Goal: Information Seeking & Learning: Learn about a topic

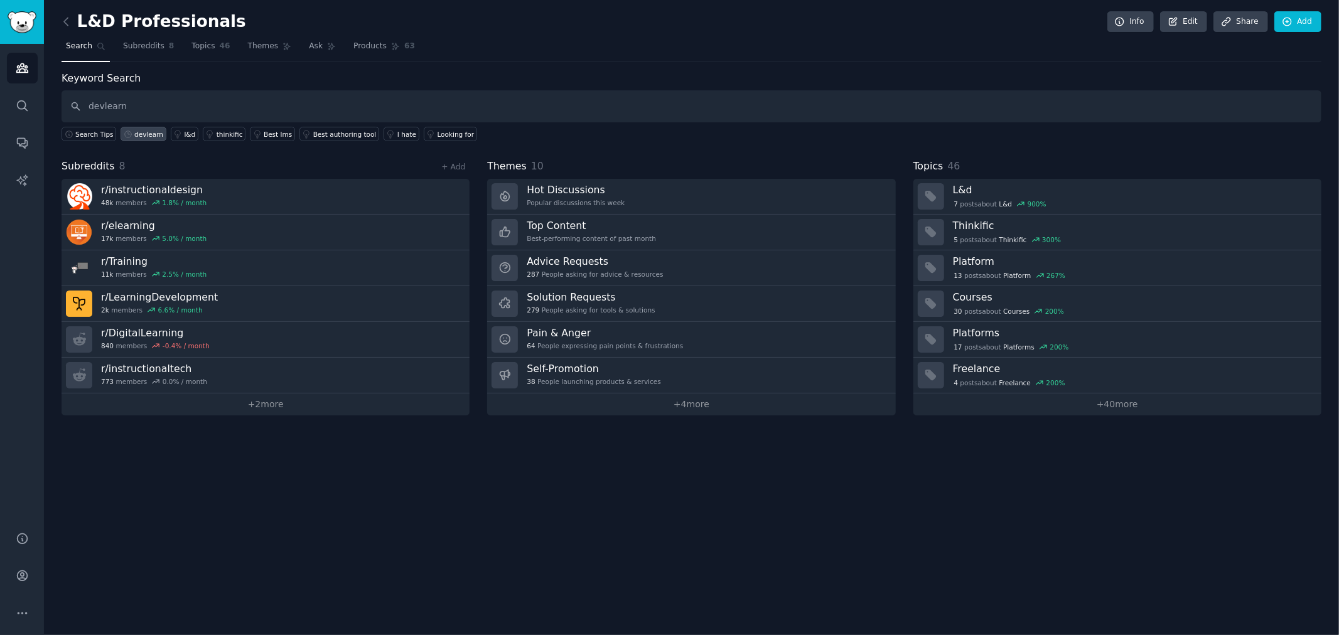
type input "devlearn"
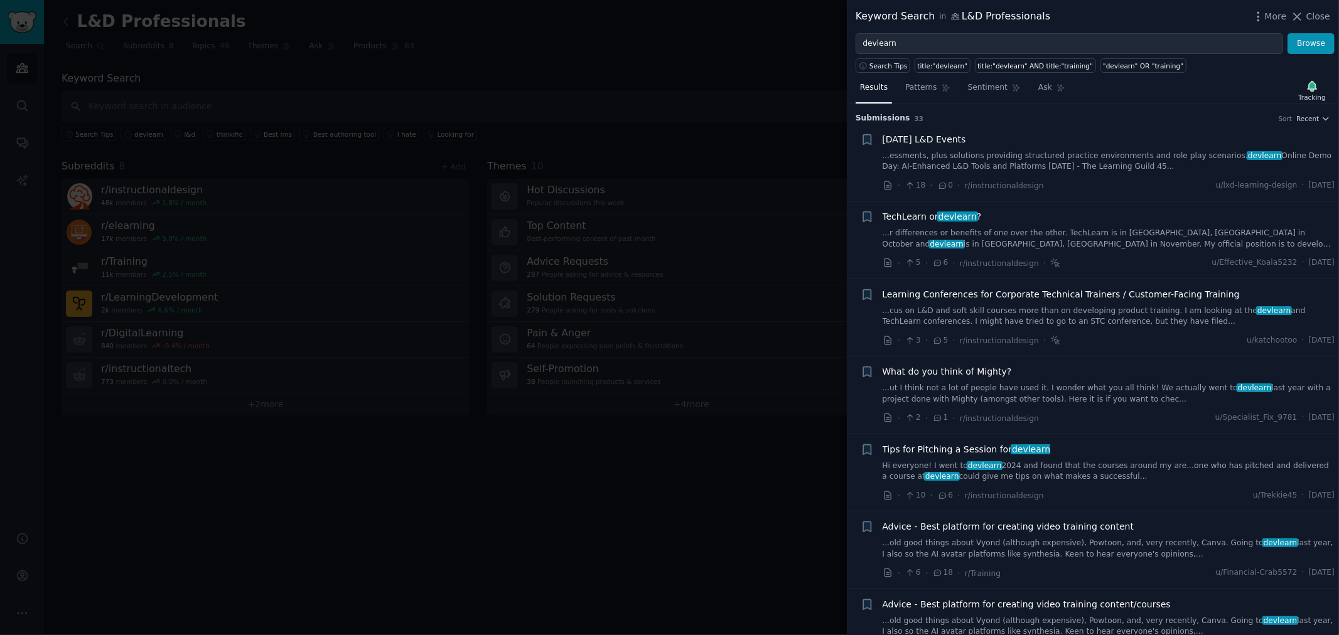
click at [1035, 137] on div "[DATE] L&D Events" at bounding box center [1109, 139] width 453 height 13
click at [1035, 151] on link "...essments, plus solutions providing structured practice environments and role…" at bounding box center [1109, 162] width 453 height 22
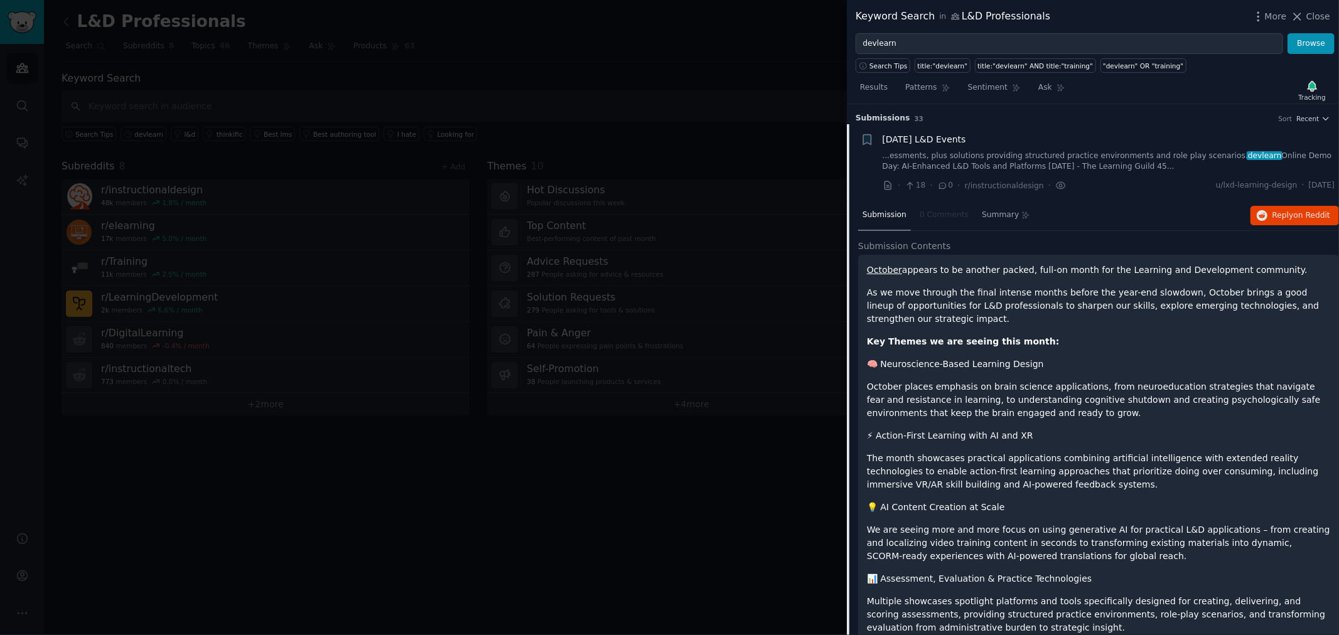
scroll to position [19, 0]
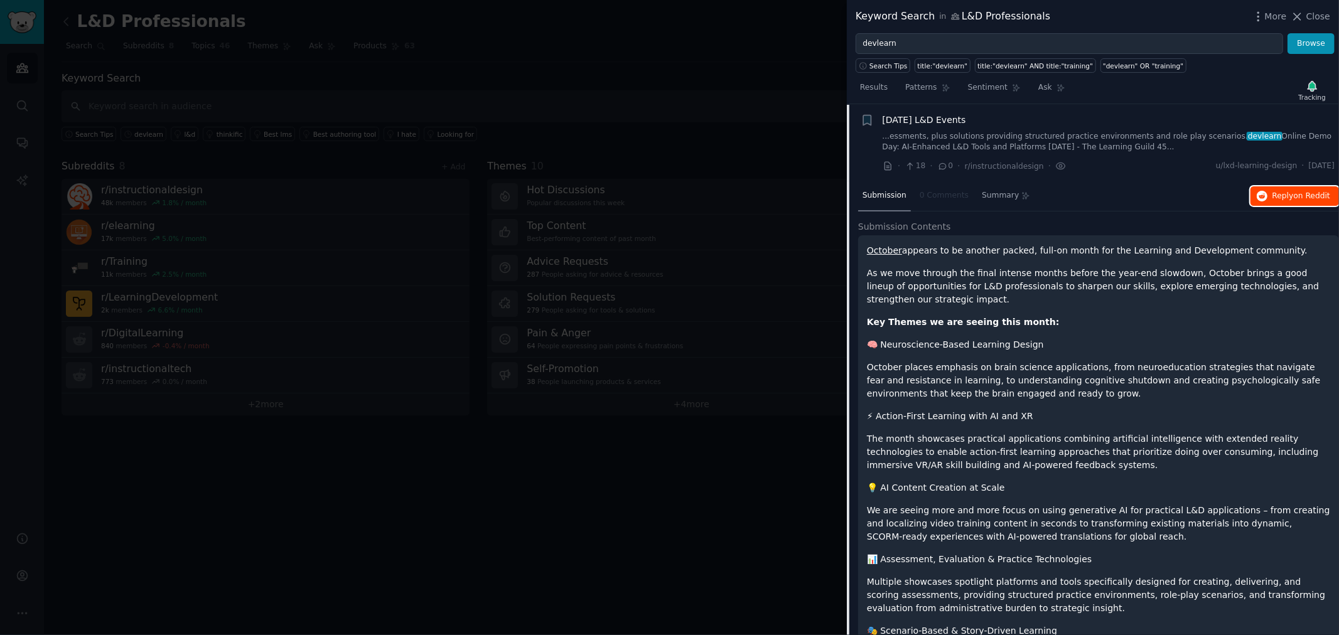
click at [1265, 192] on icon "button" at bounding box center [1262, 196] width 11 height 11
click at [1318, 14] on span "Close" at bounding box center [1318, 16] width 24 height 13
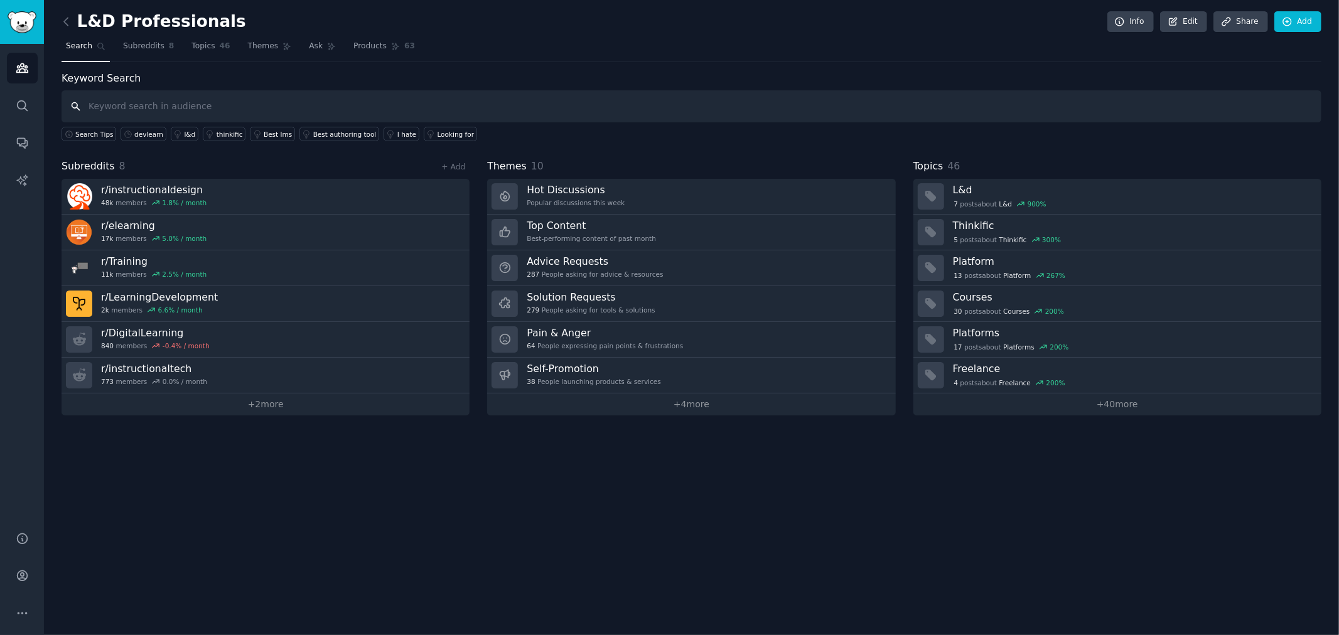
click at [193, 98] on input "text" at bounding box center [692, 106] width 1260 height 32
type input "devlearn"
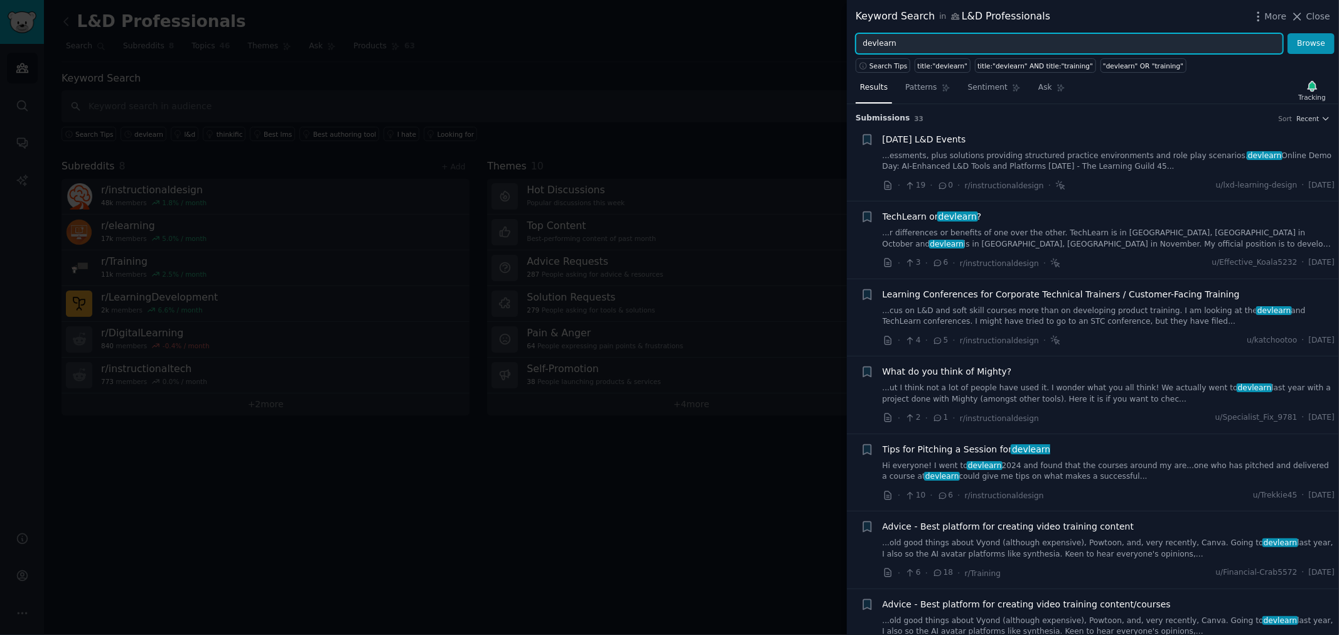
click at [911, 35] on input "devlearn" at bounding box center [1070, 43] width 428 height 21
type input "l&d events"
click at [1288, 33] on button "Browse" at bounding box center [1311, 43] width 47 height 21
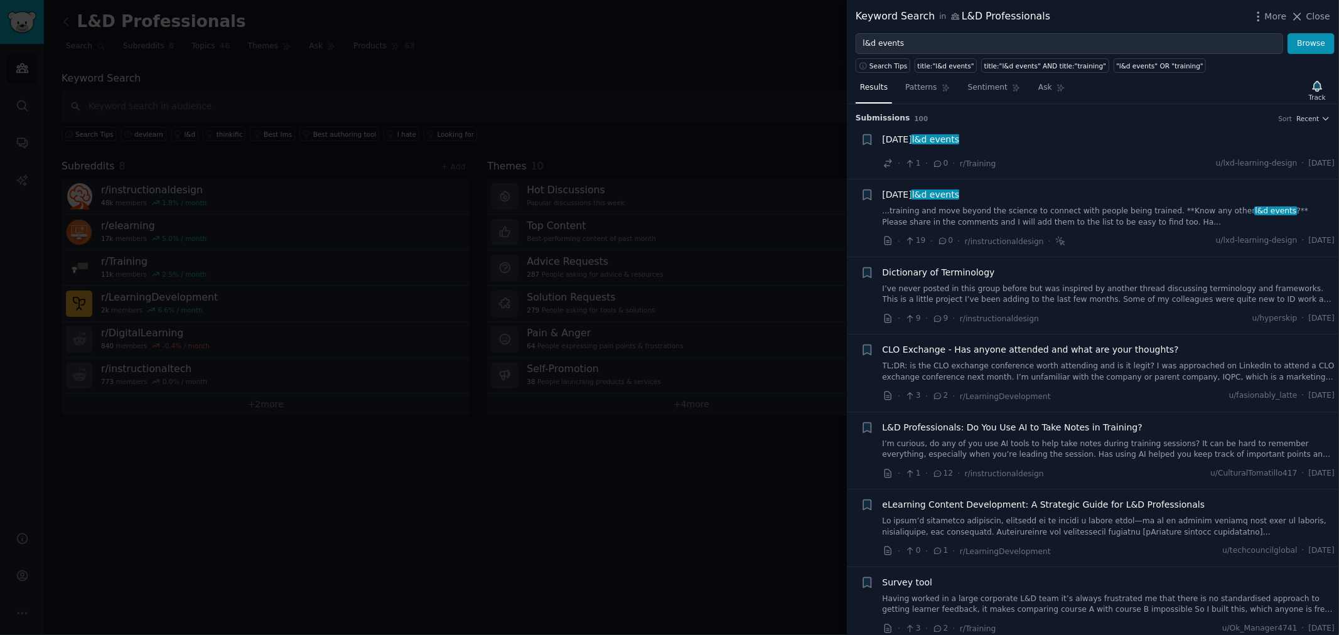
click at [1072, 146] on div "[DATE] l&d events" at bounding box center [1109, 142] width 453 height 18
click at [911, 135] on span "[DATE] l&d events" at bounding box center [921, 139] width 77 height 13
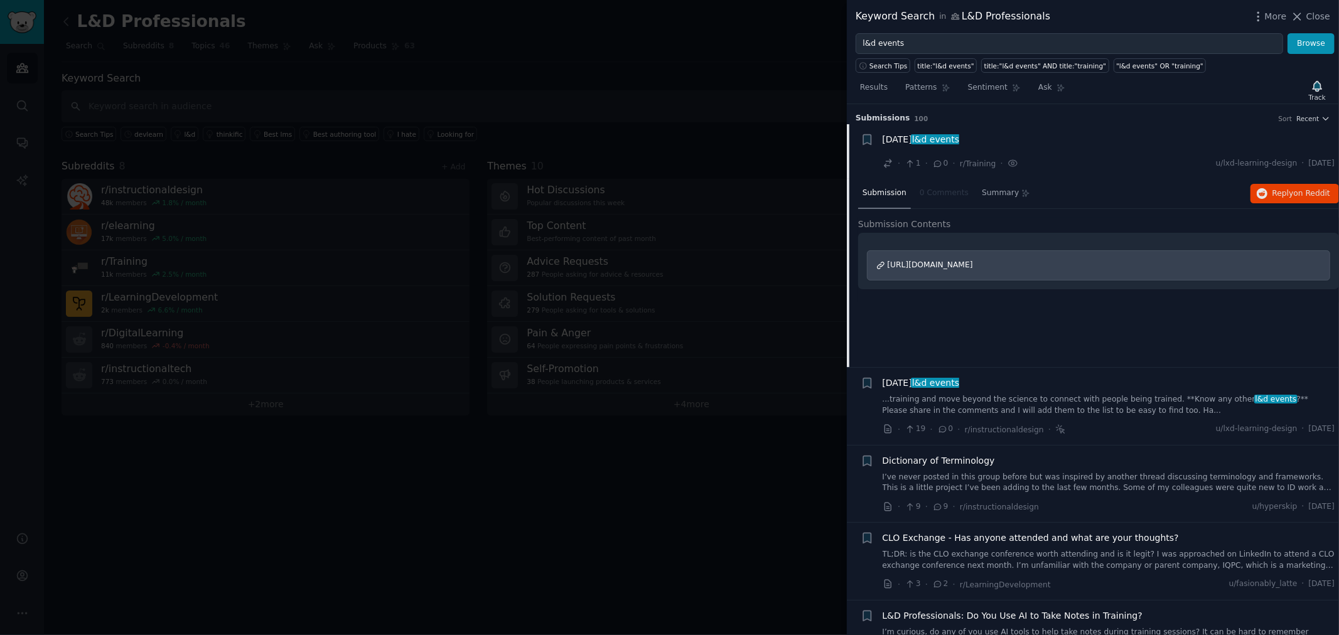
scroll to position [19, 0]
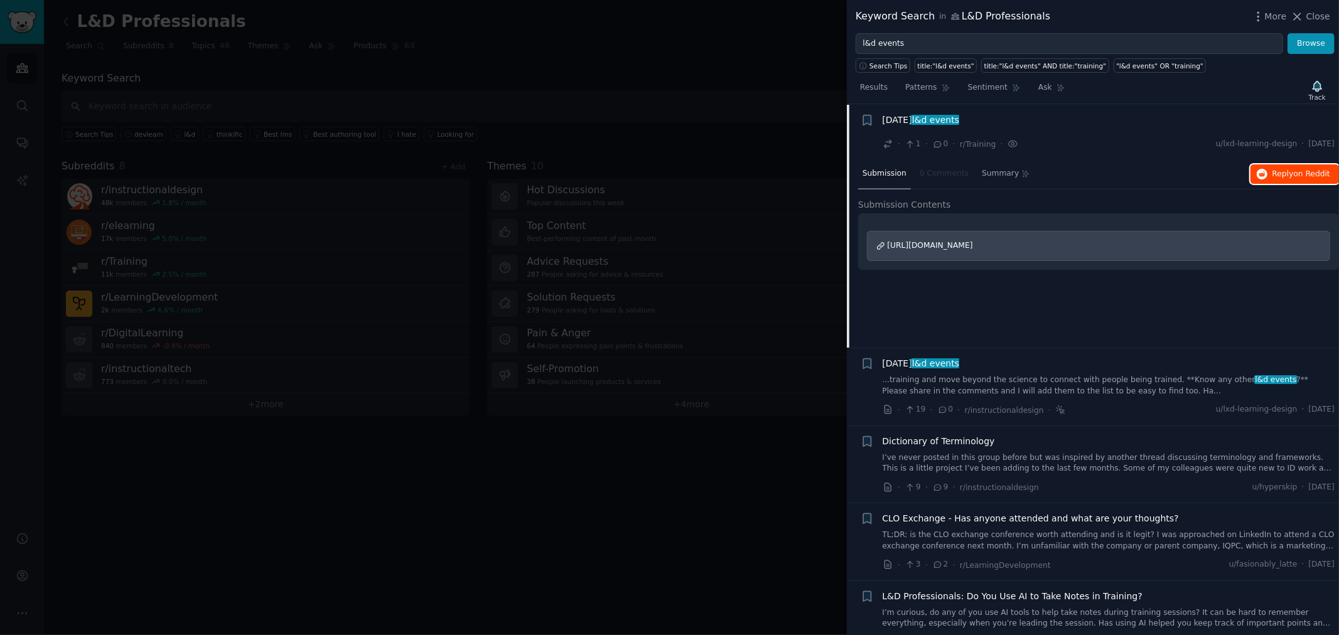
click at [1294, 173] on span "on Reddit" at bounding box center [1312, 173] width 36 height 9
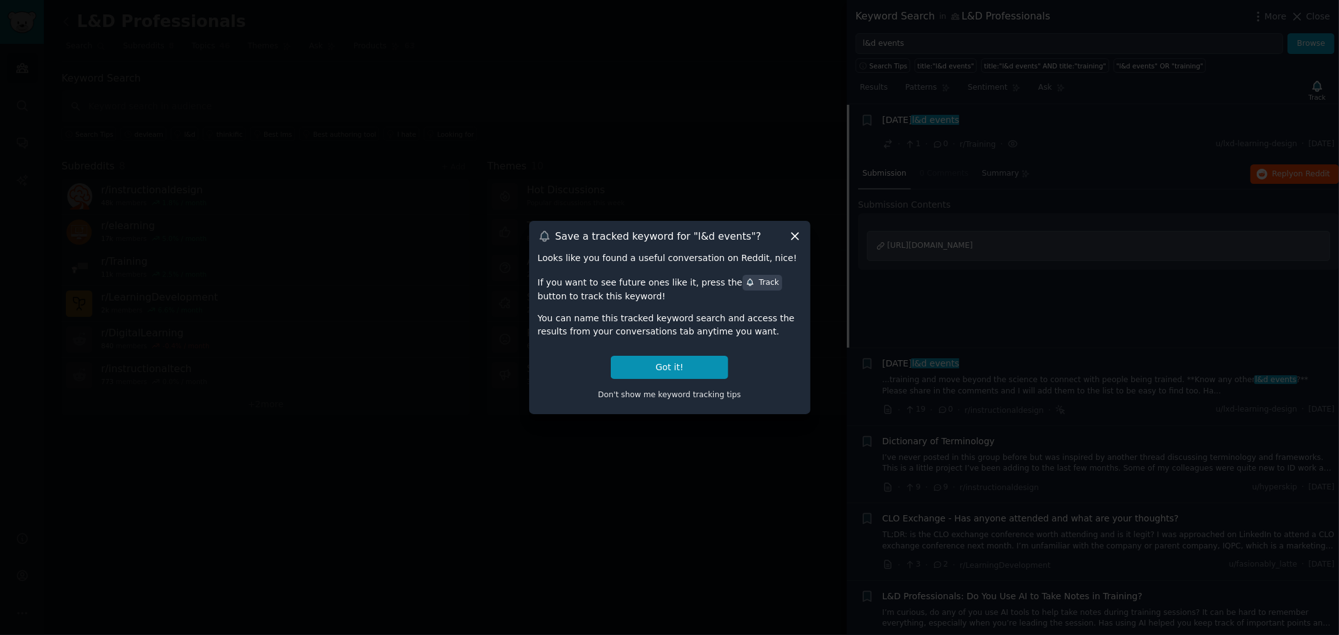
click at [797, 236] on icon at bounding box center [794, 236] width 13 height 13
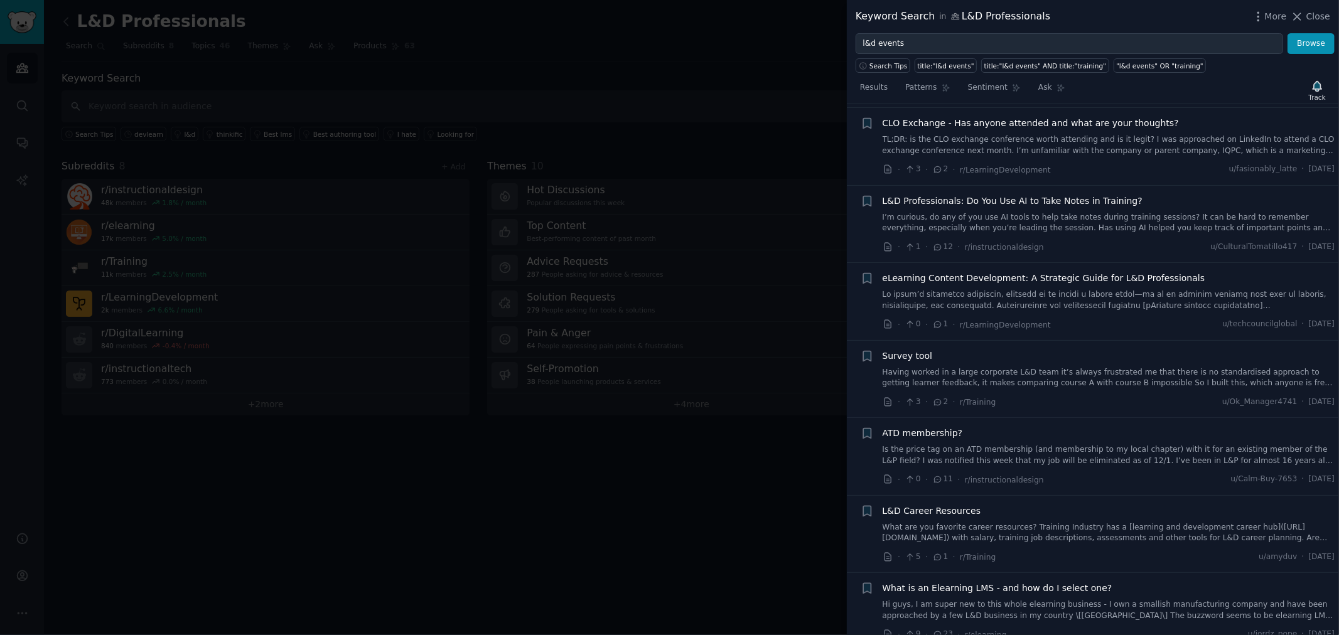
scroll to position [507, 0]
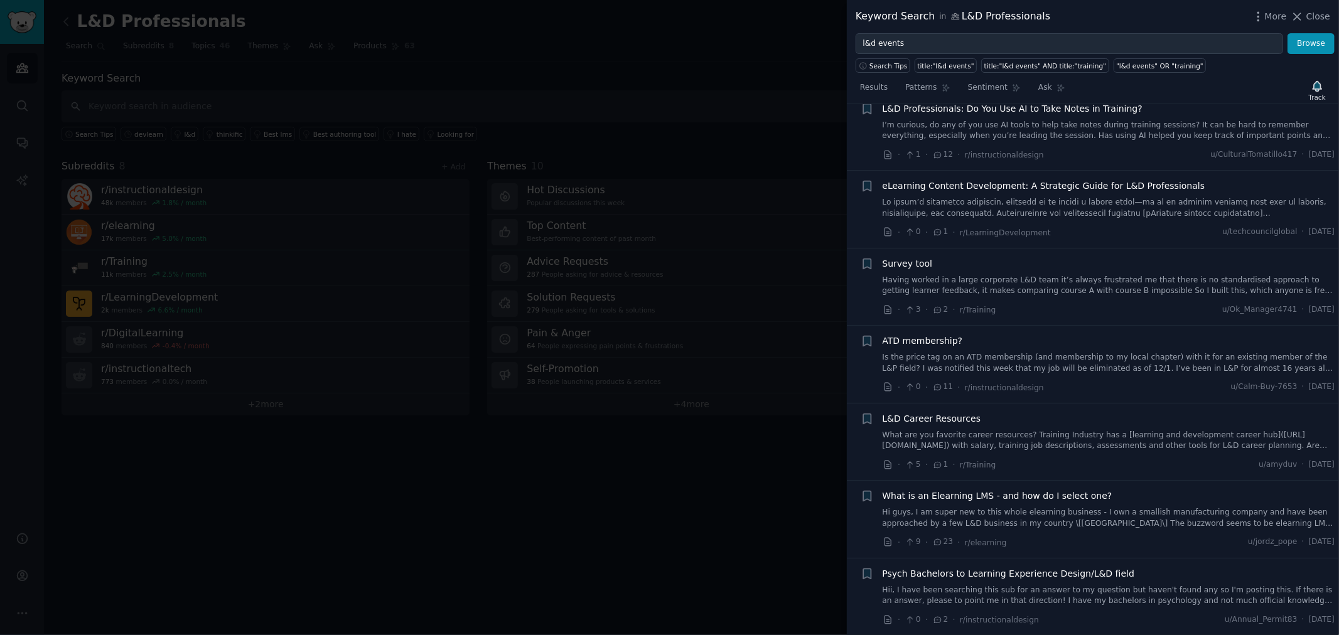
click at [1076, 515] on link "Hi guys, I am super new to this whole elearning business - I own a smallish man…" at bounding box center [1109, 518] width 453 height 22
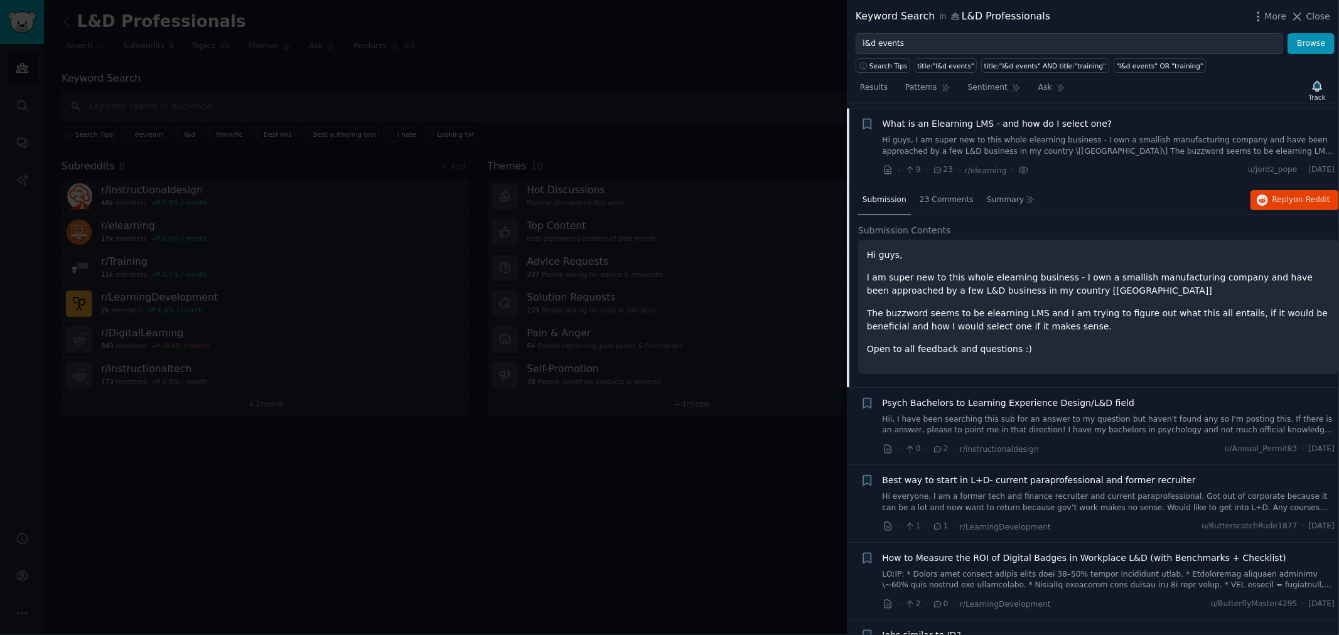
scroll to position [696, 0]
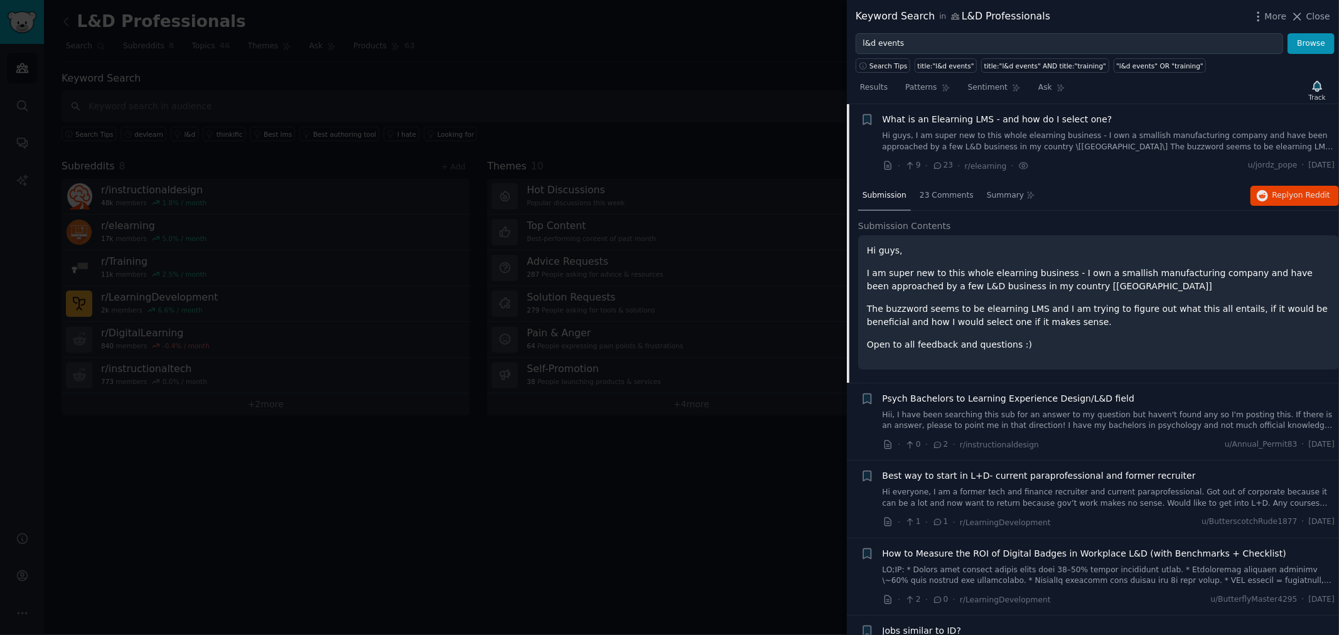
click at [970, 115] on span "What is an Elearning LMS - and how do I select one?" at bounding box center [998, 119] width 230 height 13
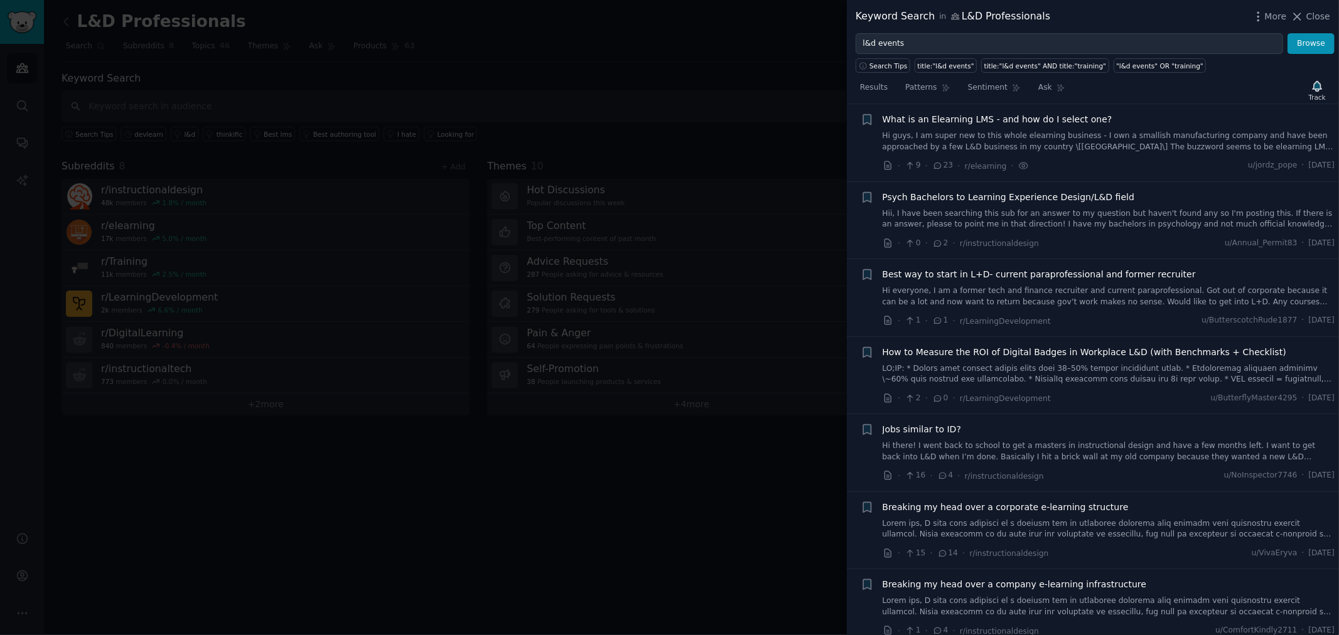
click at [970, 115] on span "What is an Elearning LMS - and how do I select one?" at bounding box center [998, 119] width 230 height 13
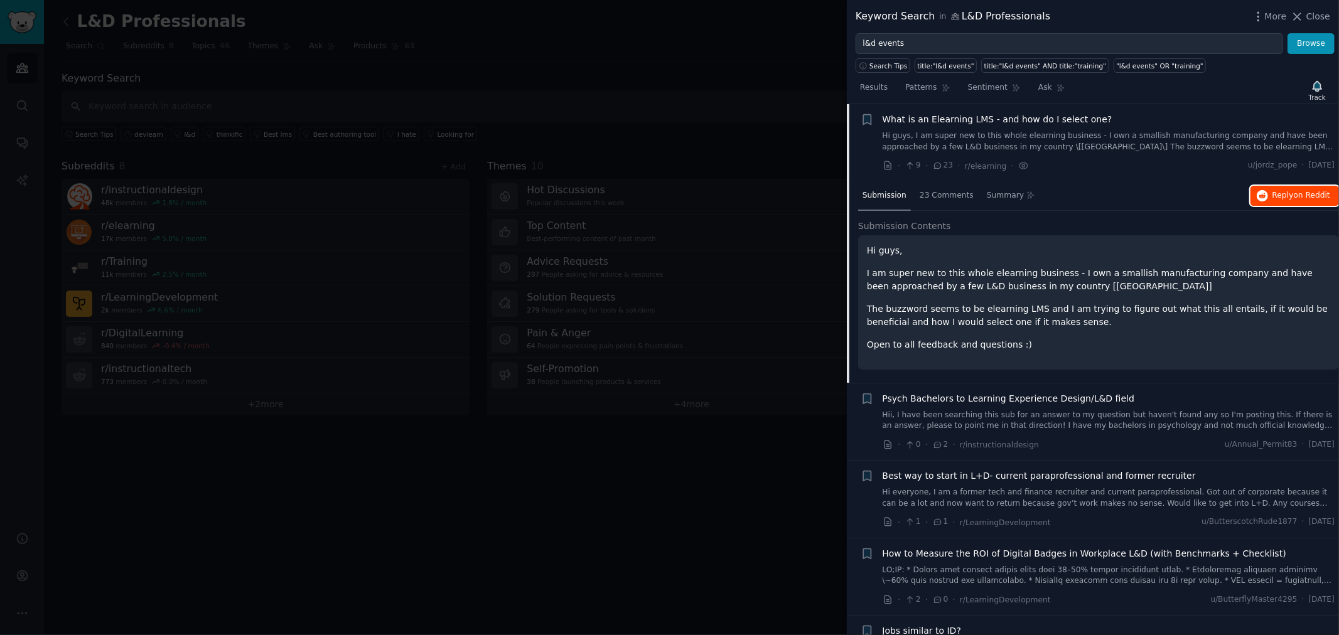
click at [1283, 202] on button "Reply on Reddit" at bounding box center [1294, 196] width 89 height 20
